Goal: Task Accomplishment & Management: Use online tool/utility

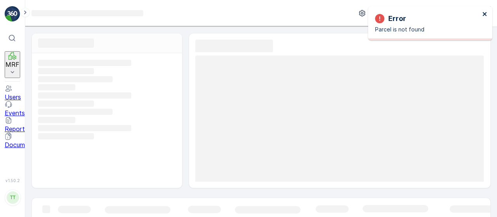
click at [486, 15] on icon "close" at bounding box center [484, 14] width 5 height 6
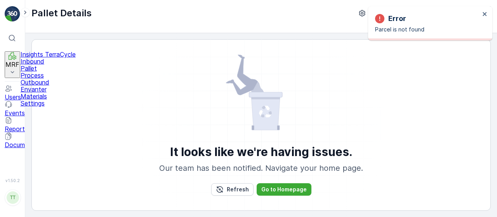
click at [51, 65] on link "Inbound" at bounding box center [48, 61] width 55 height 7
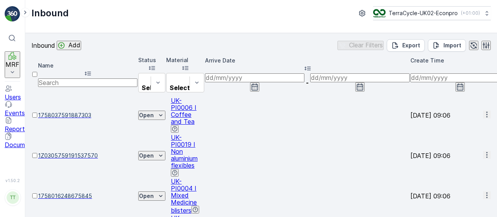
drag, startPoint x: 147, startPoint y: 49, endPoint x: 123, endPoint y: 39, distance: 26.8
click at [123, 39] on div "Inbound Add Clear Filters Export Import" at bounding box center [260, 45] width 459 height 12
click at [137, 35] on div "Inbound Add Clear Filters Export Import Name Status Select Material Select Arri…" at bounding box center [260, 125] width 471 height 184
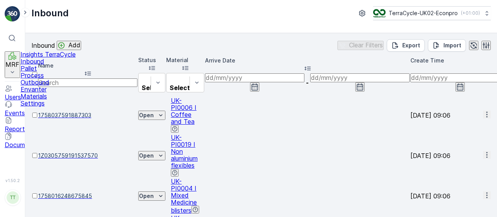
click at [48, 65] on p "Inbound" at bounding box center [48, 61] width 55 height 7
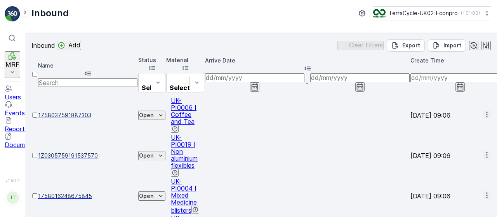
click at [148, 26] on div "Inbound TerraCycle-UK02-Econpro ( +01:00 )" at bounding box center [260, 16] width 471 height 33
click at [80, 49] on div "Add" at bounding box center [68, 46] width 23 height 8
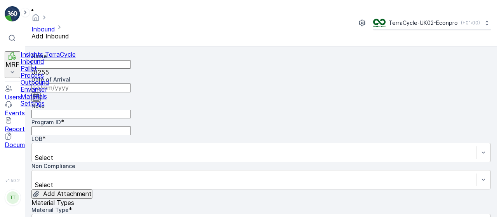
click at [46, 65] on p "Inbound" at bounding box center [48, 61] width 55 height 7
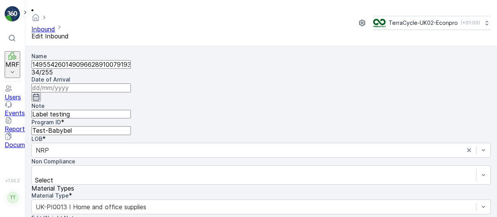
scroll to position [131, 0]
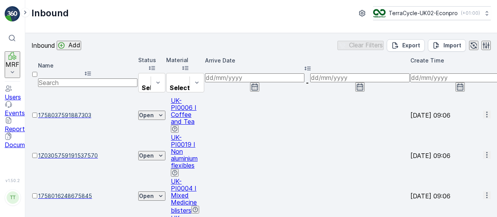
click at [107, 78] on input "text" at bounding box center [87, 82] width 99 height 9
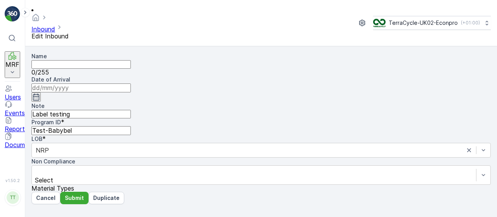
type input "1495542601490966289100791930626648"
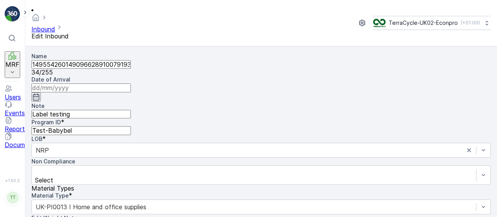
scroll to position [131, 0]
